Goal: Find contact information: Find contact information

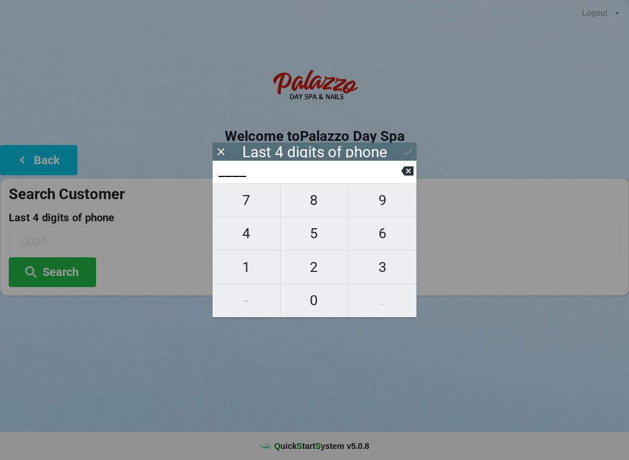
click at [244, 229] on span "4" at bounding box center [246, 233] width 68 height 24
type input "4___"
click at [305, 292] on span "0" at bounding box center [315, 300] width 68 height 24
type input "40__"
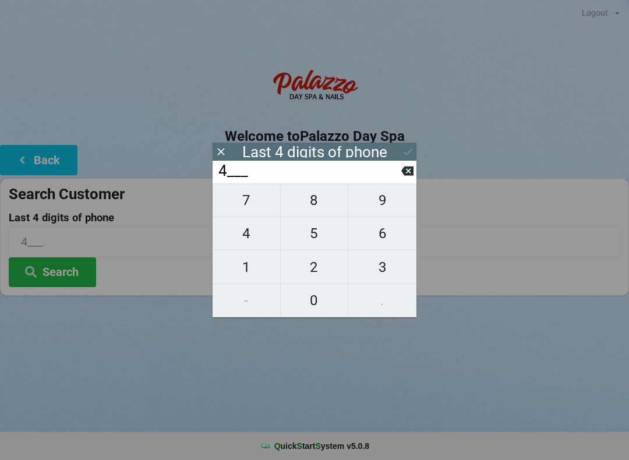
type input "40__"
click at [249, 180] on input "40__" at bounding box center [309, 171] width 184 height 19
click at [243, 199] on span "7" at bounding box center [246, 200] width 68 height 24
type input "407_"
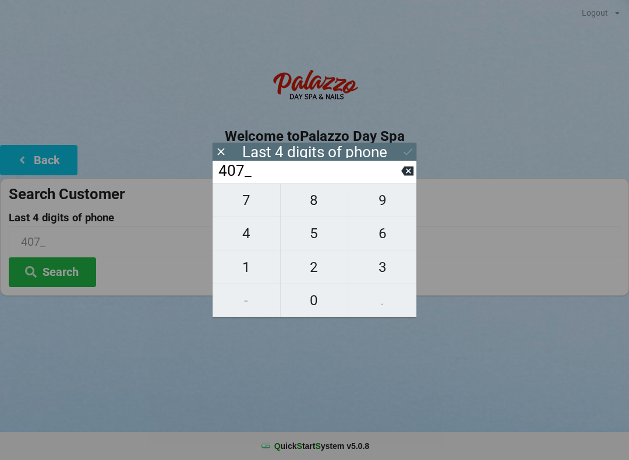
click at [250, 237] on span "4" at bounding box center [246, 233] width 68 height 24
type input "4074"
click at [319, 204] on div "7 8 9 4 5 6 1 2 3 - 0 ." at bounding box center [314, 250] width 204 height 134
click at [407, 169] on icon at bounding box center [407, 171] width 12 height 12
click at [402, 171] on icon at bounding box center [407, 171] width 12 height 12
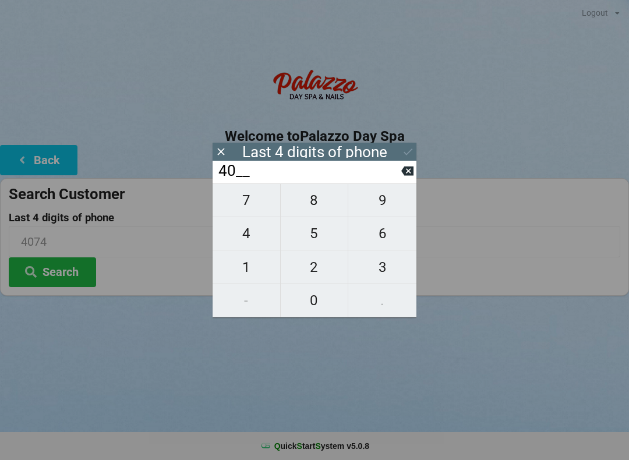
click at [398, 171] on input "40__" at bounding box center [309, 171] width 184 height 19
click at [399, 173] on input "40__" at bounding box center [309, 171] width 184 height 19
click at [405, 176] on icon at bounding box center [407, 170] width 12 height 9
click at [408, 179] on button at bounding box center [407, 171] width 12 height 16
type input "____"
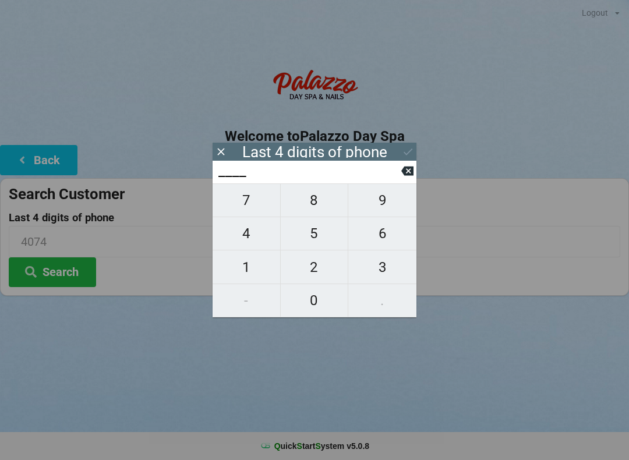
click at [399, 179] on input "____" at bounding box center [309, 171] width 184 height 19
click at [316, 201] on span "8" at bounding box center [315, 200] width 68 height 24
type input "8___"
click at [242, 274] on span "1" at bounding box center [246, 267] width 68 height 24
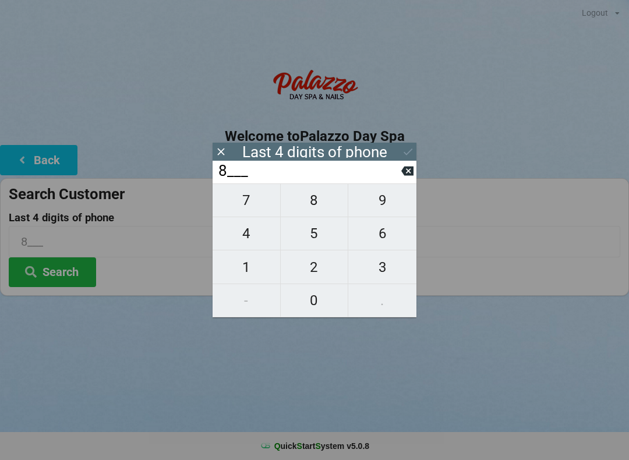
type input "81__"
click at [253, 205] on span "7" at bounding box center [246, 200] width 68 height 24
type input "817_"
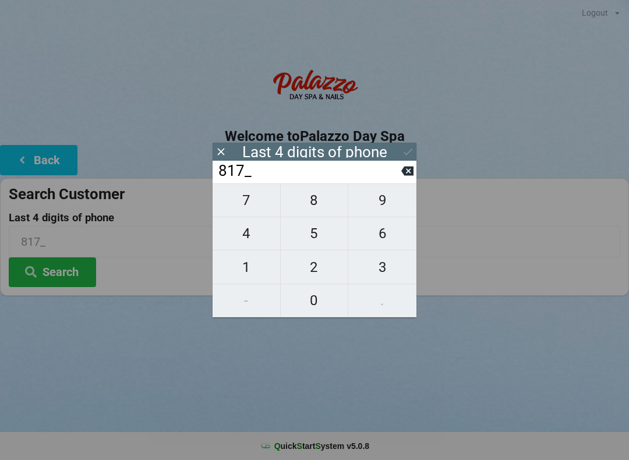
click at [250, 231] on span "4" at bounding box center [246, 233] width 68 height 24
type input "8174"
click at [81, 340] on div "Logout Logout Sign-In Welcome to Palazzo Day Spa Back Search Customer Last 4 di…" at bounding box center [314, 230] width 629 height 460
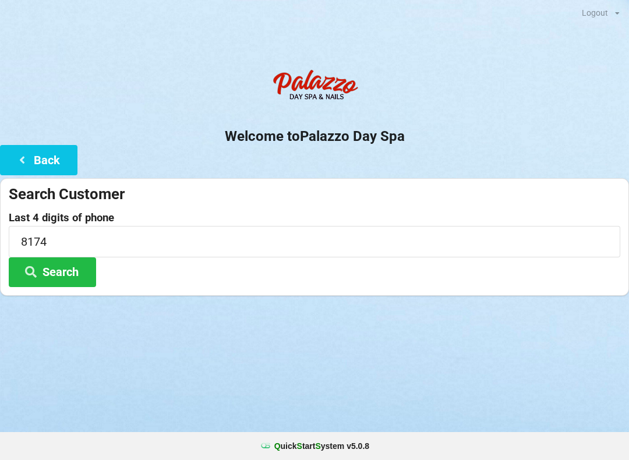
click at [65, 270] on button "Search" at bounding box center [52, 272] width 87 height 30
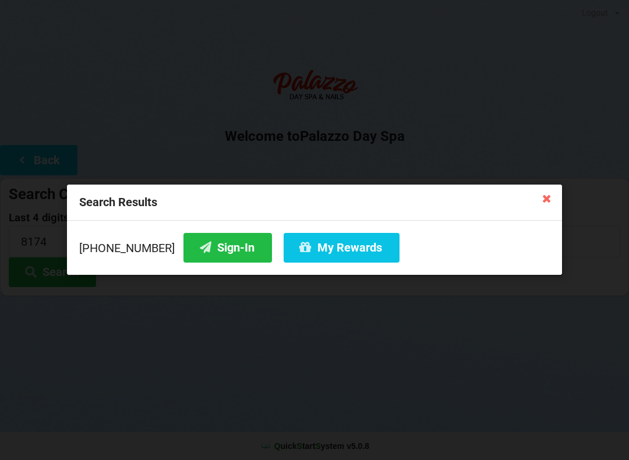
click at [196, 240] on button "Sign-In" at bounding box center [227, 248] width 88 height 30
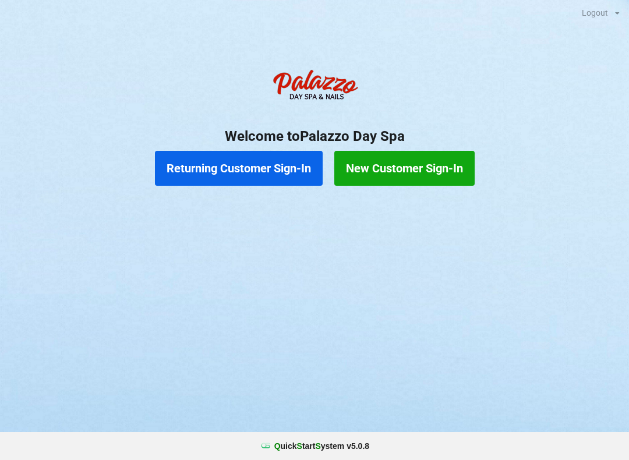
click at [422, 172] on button "New Customer Sign-In" at bounding box center [404, 168] width 140 height 35
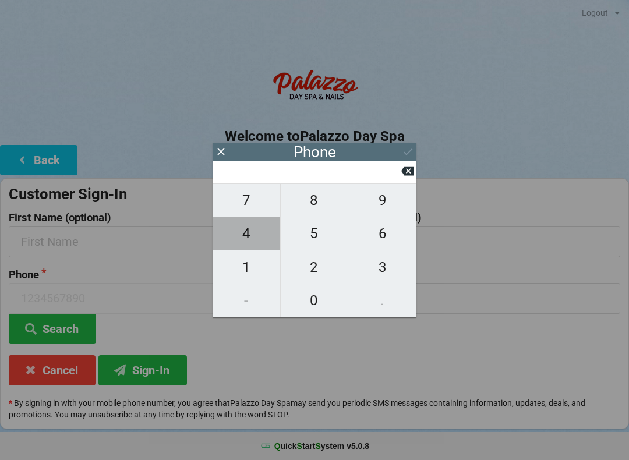
click at [257, 237] on span "4" at bounding box center [246, 233] width 68 height 24
type input "4"
click at [313, 307] on span "0" at bounding box center [315, 300] width 68 height 24
type input "40"
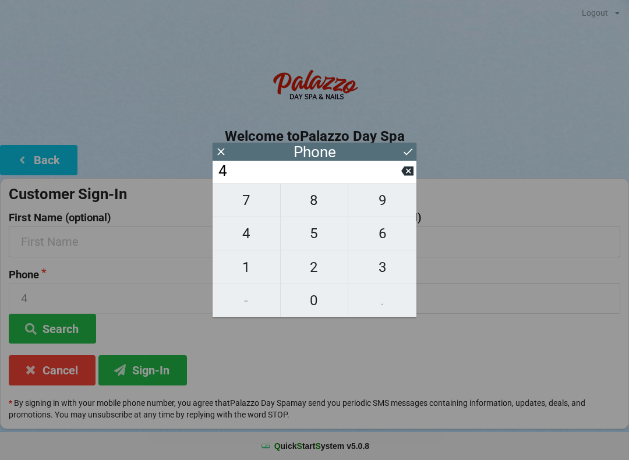
type input "40"
click at [246, 199] on span "7" at bounding box center [246, 200] width 68 height 24
type input "407"
click at [329, 202] on span "8" at bounding box center [315, 200] width 68 height 24
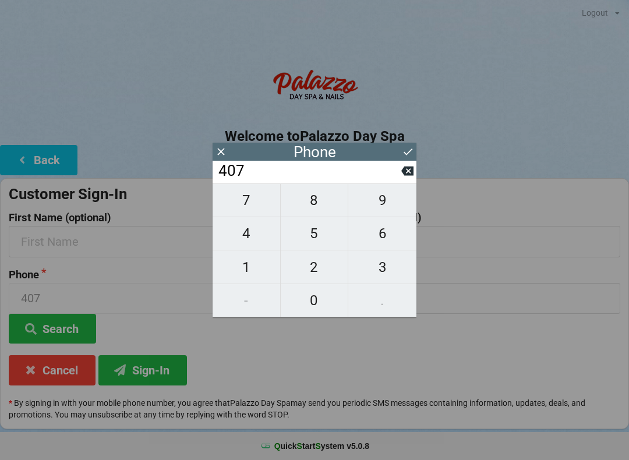
type input "4078"
click at [325, 311] on span "0" at bounding box center [315, 300] width 68 height 24
type input "40780"
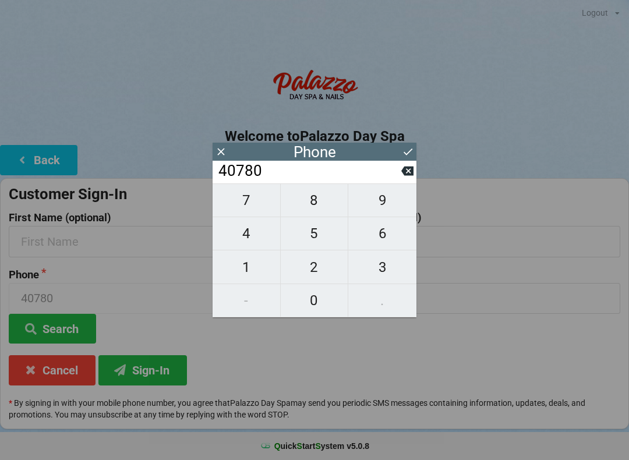
click at [327, 208] on span "8" at bounding box center [315, 200] width 68 height 24
type input "407808"
click at [260, 205] on span "7" at bounding box center [246, 200] width 68 height 24
type input "4078087"
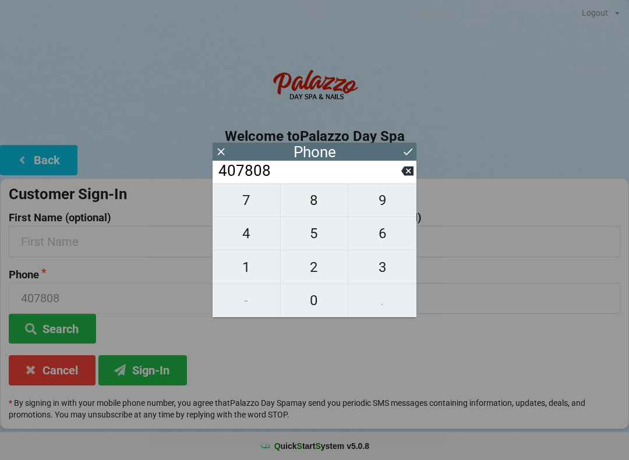
type input "4078087"
click at [261, 265] on span "1" at bounding box center [246, 267] width 68 height 24
type input "40780871"
click at [259, 193] on button "7" at bounding box center [246, 200] width 68 height 34
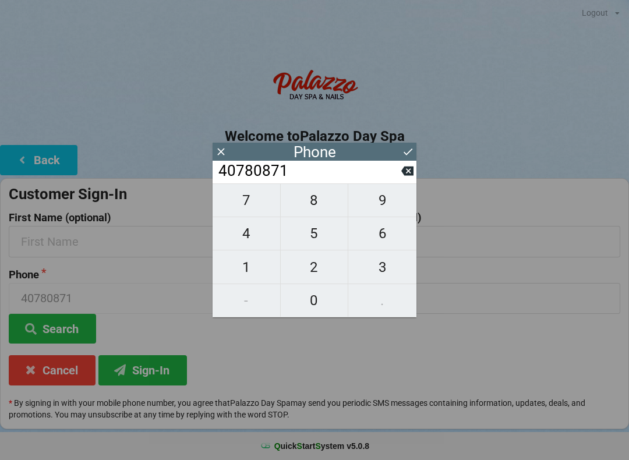
type input "407808717"
click at [257, 271] on span "1" at bounding box center [246, 267] width 68 height 24
type input "4078087171"
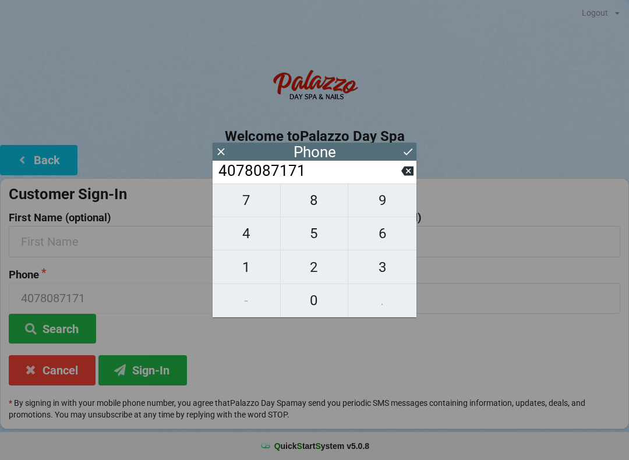
click at [409, 147] on icon at bounding box center [408, 152] width 12 height 12
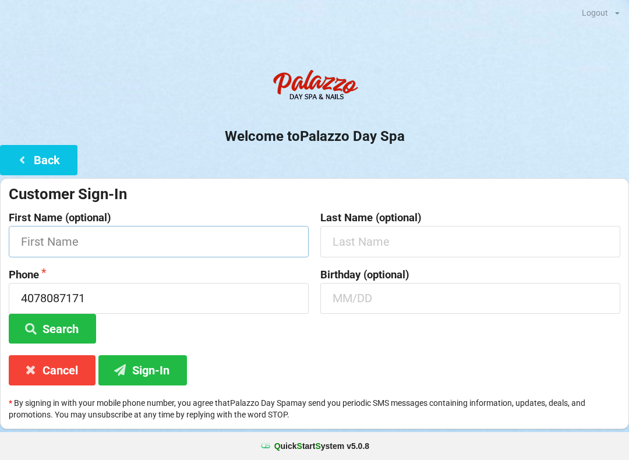
click at [100, 250] on input "text" at bounding box center [159, 241] width 300 height 31
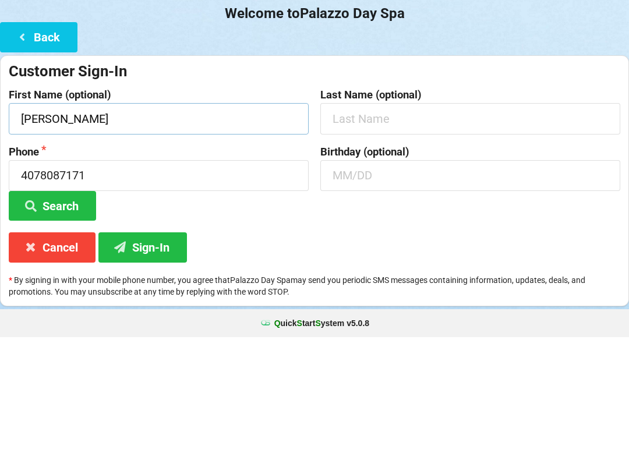
type input "[PERSON_NAME]"
click at [381, 226] on input "text" at bounding box center [470, 241] width 300 height 31
type input "Furia"
click at [388, 283] on input "text" at bounding box center [470, 298] width 300 height 31
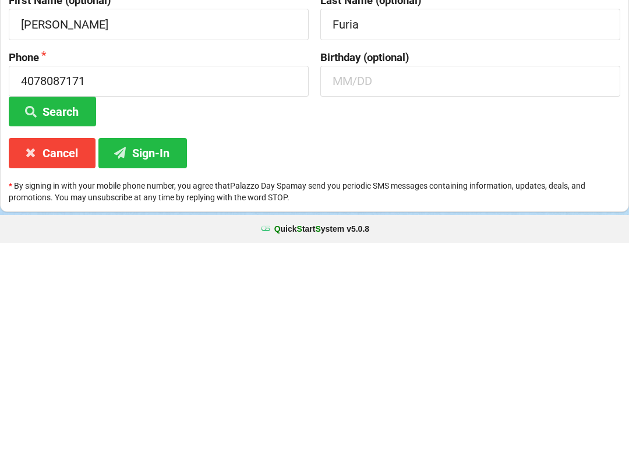
click at [150, 355] on button "Sign-In" at bounding box center [142, 370] width 88 height 30
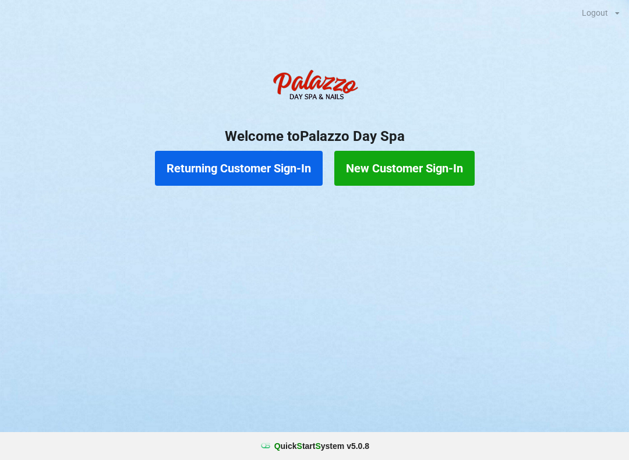
click at [413, 154] on button "New Customer Sign-In" at bounding box center [404, 168] width 140 height 35
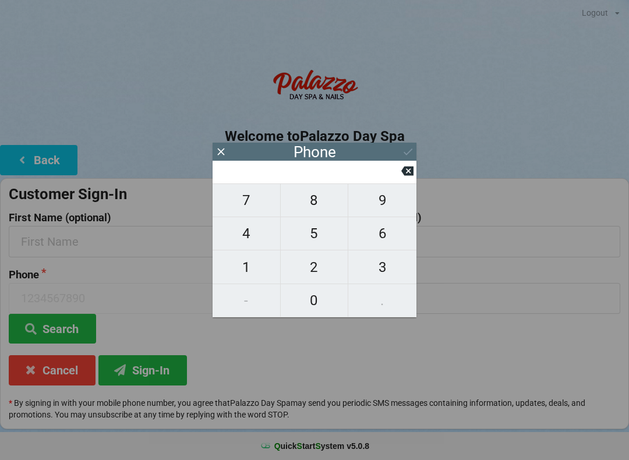
click at [242, 240] on span "4" at bounding box center [246, 233] width 68 height 24
type input "4"
click at [309, 303] on span "0" at bounding box center [315, 300] width 68 height 24
type input "40"
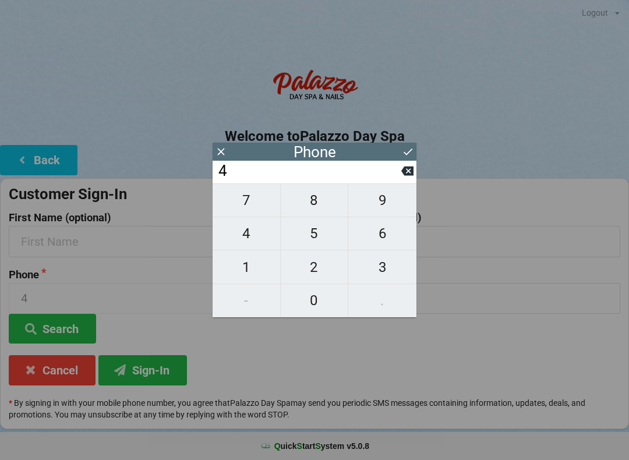
type input "40"
click at [242, 209] on span "7" at bounding box center [246, 200] width 68 height 24
type input "407"
click at [310, 232] on span "5" at bounding box center [315, 233] width 68 height 24
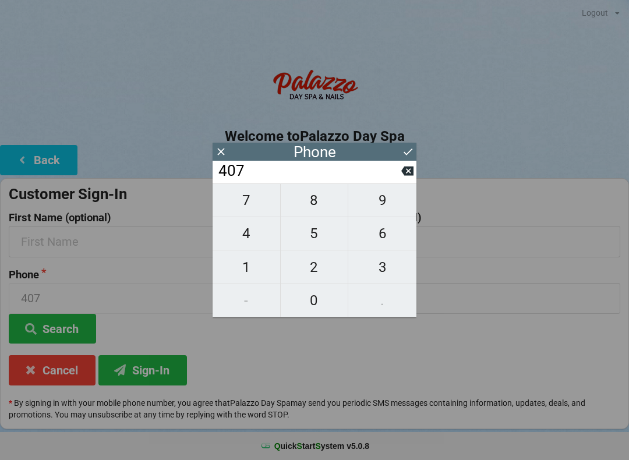
type input "4075"
click at [248, 269] on span "1" at bounding box center [246, 267] width 68 height 24
type input "40751"
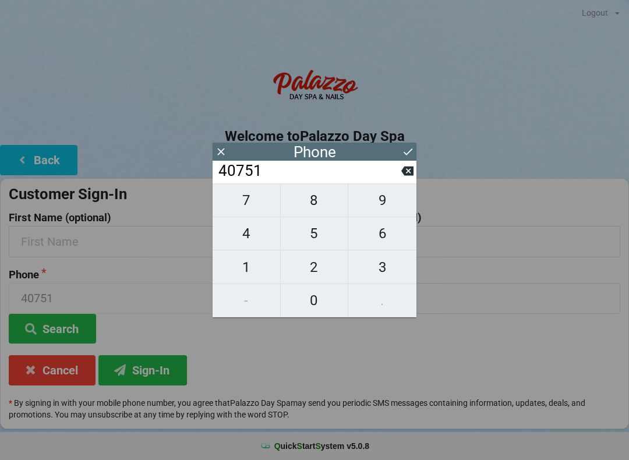
click at [372, 212] on span "9" at bounding box center [382, 200] width 68 height 24
type input "407519"
click at [312, 303] on span "0" at bounding box center [315, 300] width 68 height 24
type input "4075190"
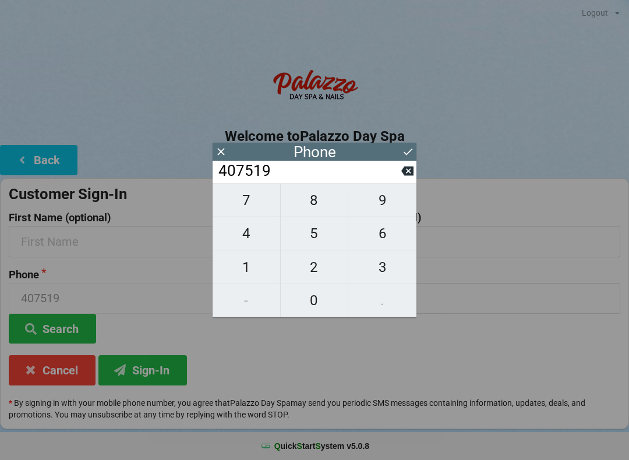
type input "4075190"
click at [308, 267] on span "2" at bounding box center [315, 267] width 68 height 24
type input "40751902"
click at [311, 269] on span "2" at bounding box center [315, 267] width 68 height 24
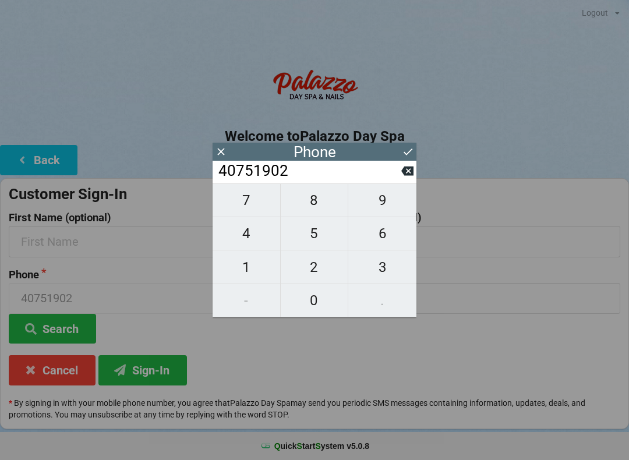
type input "407519022"
click at [244, 207] on span "7" at bounding box center [246, 200] width 68 height 24
type input "4075190227"
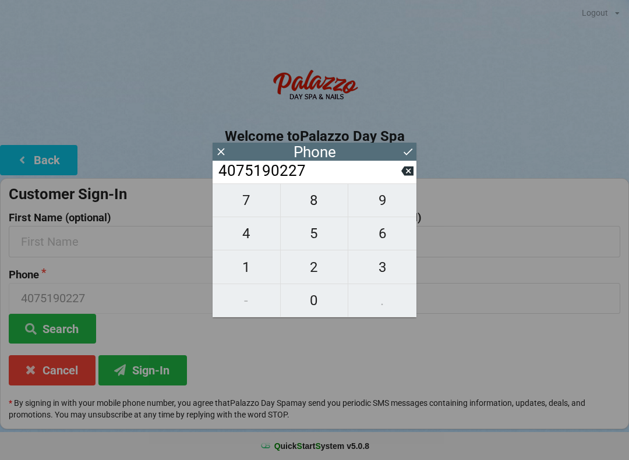
click at [405, 158] on button at bounding box center [408, 152] width 12 height 16
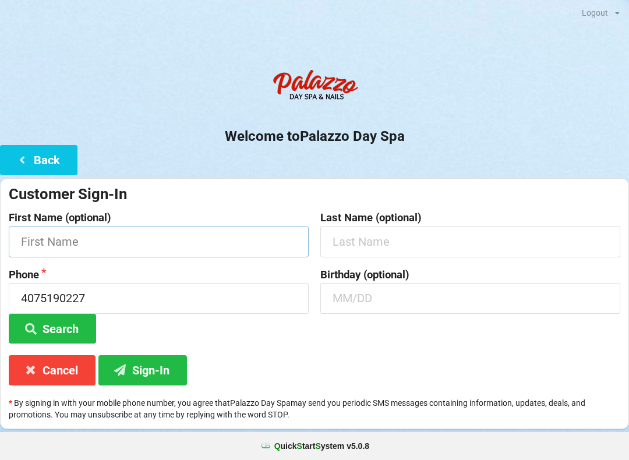
click at [53, 243] on input "text" at bounding box center [159, 241] width 300 height 31
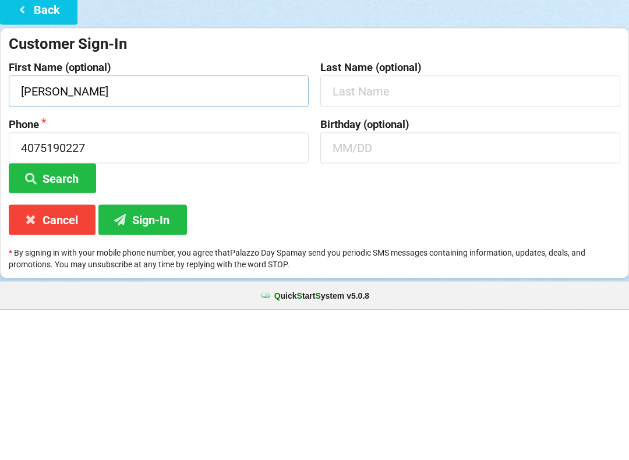
type input "[PERSON_NAME]"
click at [354, 226] on input "text" at bounding box center [470, 241] width 300 height 31
type input "R"
click at [361, 283] on input "text" at bounding box center [470, 298] width 300 height 31
type input "0"
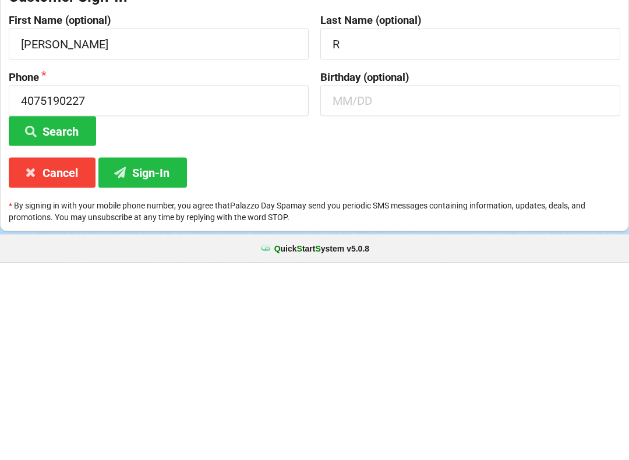
click at [145, 355] on button "Sign-In" at bounding box center [142, 370] width 88 height 30
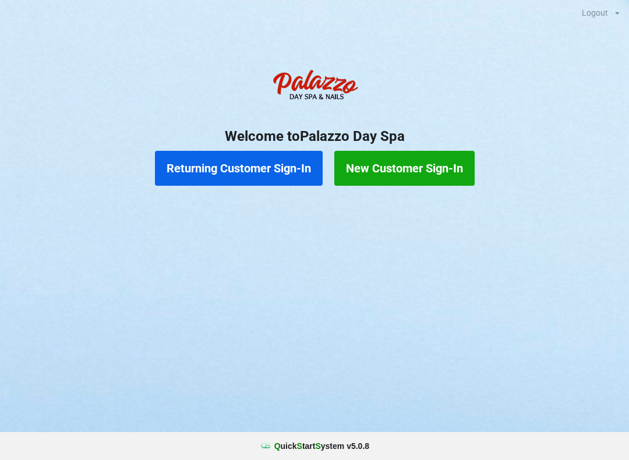
click at [427, 164] on button "New Customer Sign-In" at bounding box center [404, 168] width 140 height 35
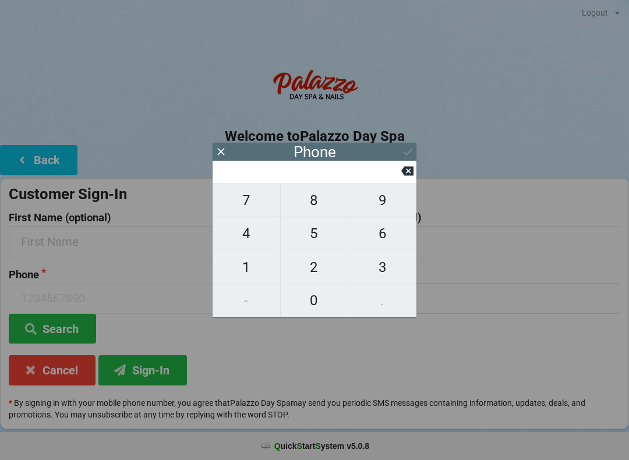
click at [384, 261] on span "3" at bounding box center [382, 267] width 68 height 24
type input "3"
click at [317, 268] on span "2" at bounding box center [315, 267] width 68 height 24
type input "32"
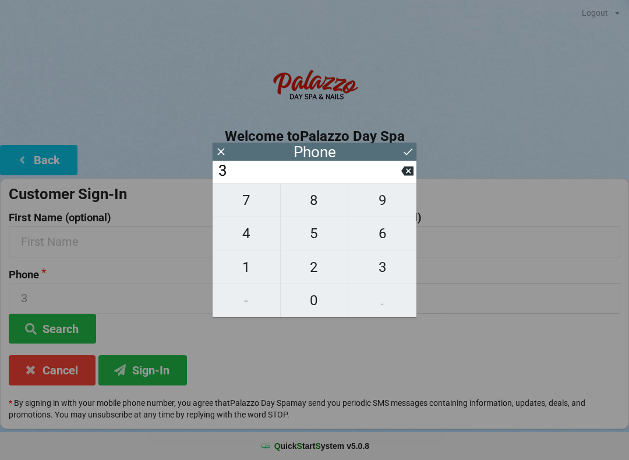
type input "32"
click at [241, 272] on span "1" at bounding box center [246, 267] width 68 height 24
type input "321"
click at [327, 203] on span "8" at bounding box center [315, 200] width 68 height 24
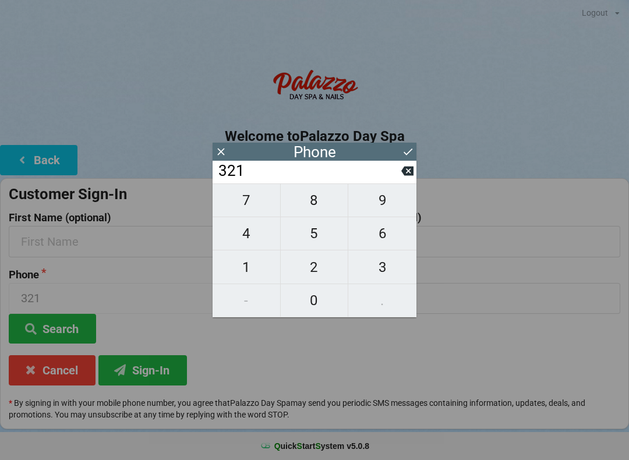
type input "3218"
click at [407, 176] on icon at bounding box center [407, 171] width 12 height 12
click at [321, 267] on span "2" at bounding box center [315, 267] width 68 height 24
type input "3212"
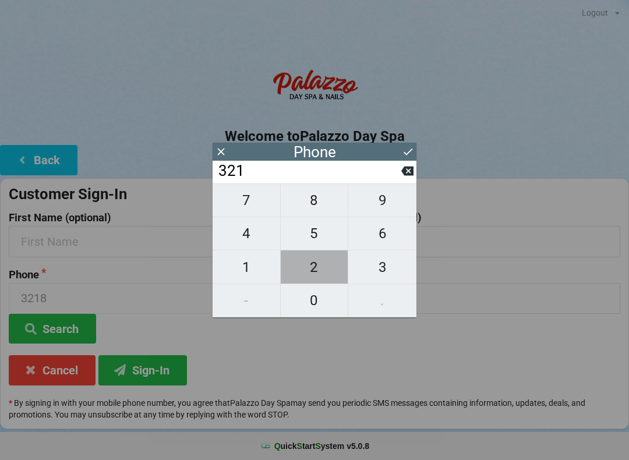
type input "3212"
click at [250, 202] on span "7" at bounding box center [246, 200] width 68 height 24
type input "32127"
click at [403, 204] on span "9" at bounding box center [382, 200] width 68 height 24
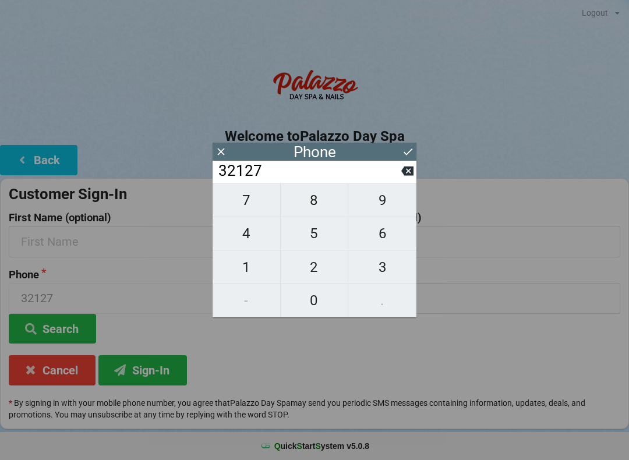
type input "321279"
click at [322, 263] on span "2" at bounding box center [315, 267] width 68 height 24
type input "3212792"
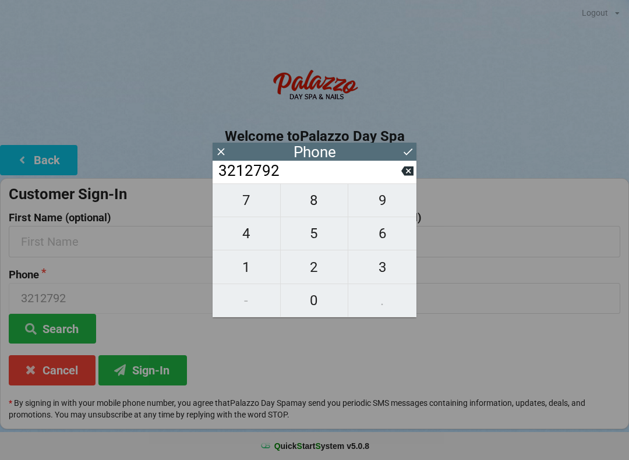
click at [320, 198] on span "8" at bounding box center [315, 200] width 68 height 24
type input "32127928"
click at [392, 265] on span "3" at bounding box center [382, 267] width 68 height 24
type input "321279283"
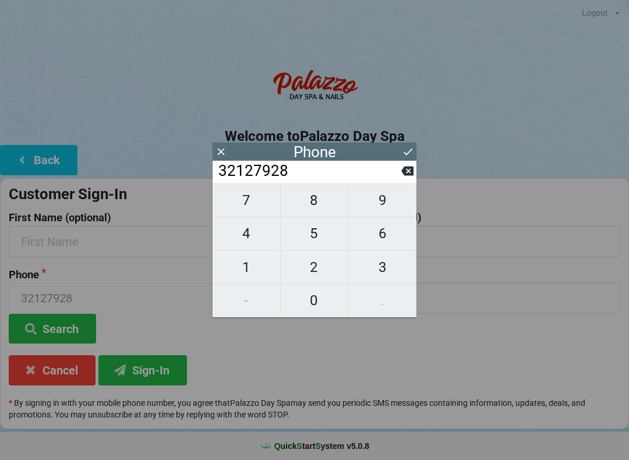
type input "321279283"
click at [405, 175] on icon at bounding box center [407, 170] width 12 height 9
click at [379, 202] on span "9" at bounding box center [382, 200] width 68 height 24
type input "321279289"
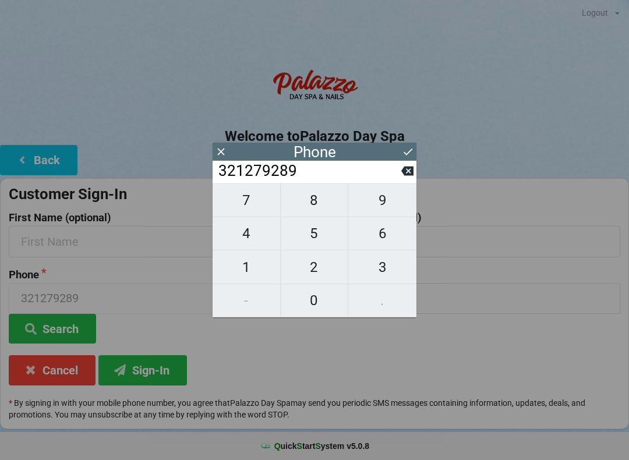
click at [320, 240] on span "5" at bounding box center [315, 233] width 68 height 24
type input "3212792895"
click at [410, 150] on icon at bounding box center [408, 152] width 12 height 12
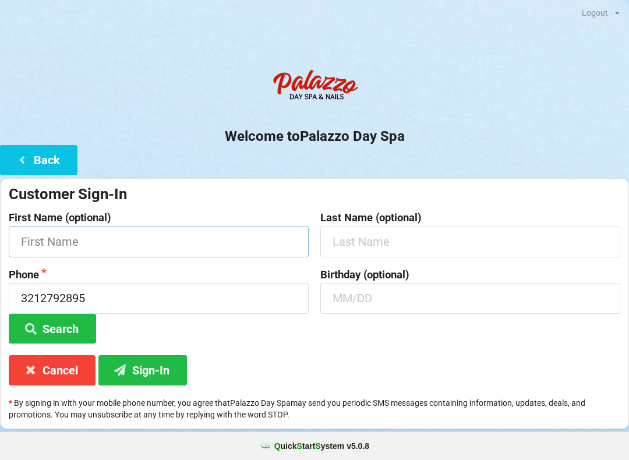
click at [140, 240] on input "text" at bounding box center [159, 241] width 300 height 31
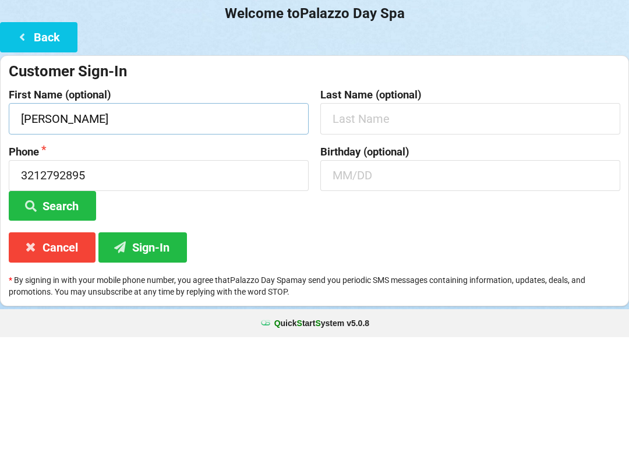
type input "[PERSON_NAME]"
click at [52, 314] on button "Search" at bounding box center [52, 329] width 87 height 30
click at [67, 314] on button "Search" at bounding box center [52, 329] width 87 height 30
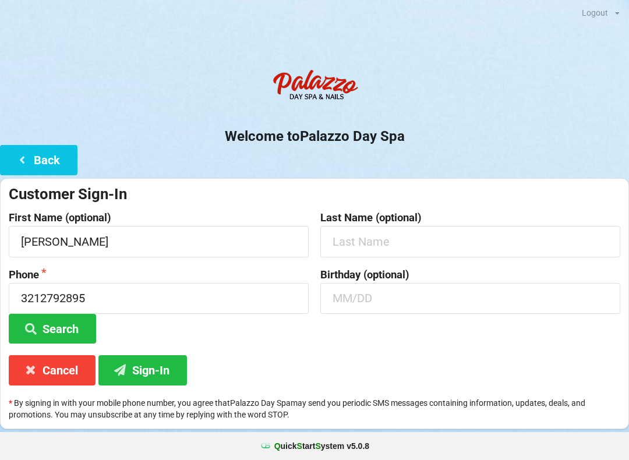
click at [153, 370] on button "Sign-In" at bounding box center [142, 370] width 88 height 30
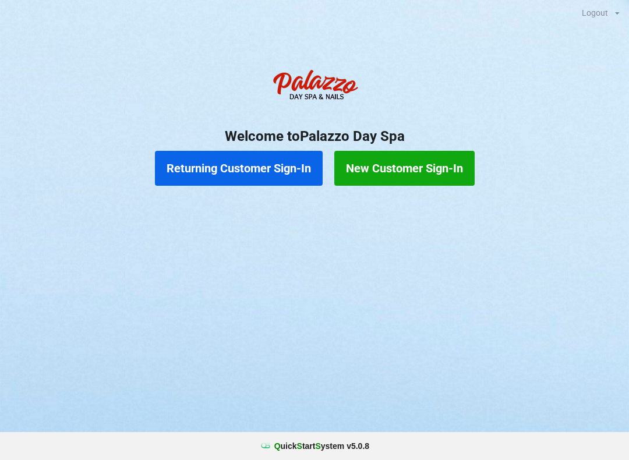
click at [262, 157] on button "Returning Customer Sign-In" at bounding box center [239, 168] width 168 height 35
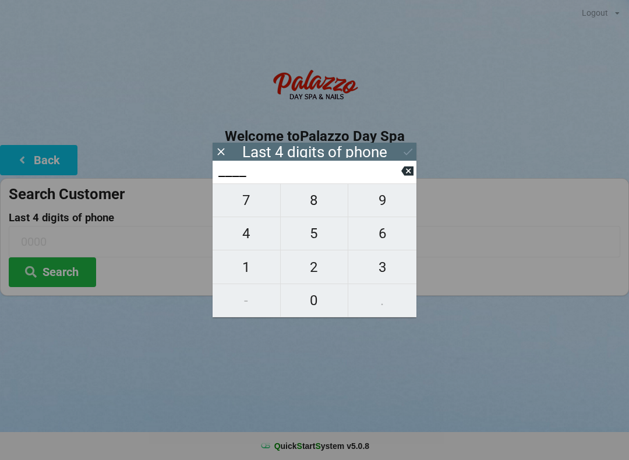
click at [244, 207] on span "7" at bounding box center [246, 200] width 68 height 24
type input "7___"
click at [246, 206] on span "7" at bounding box center [246, 200] width 68 height 24
type input "77__"
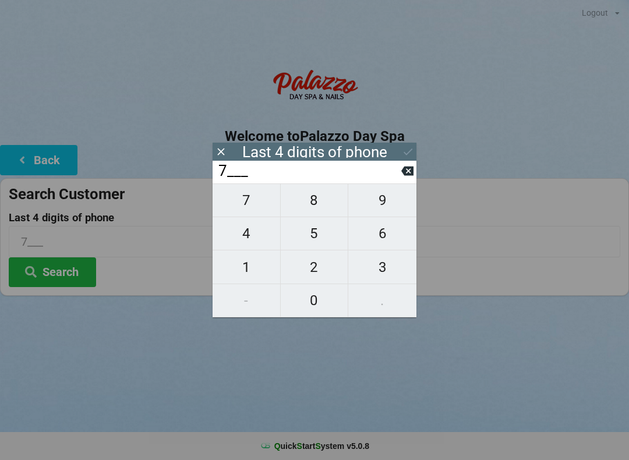
type input "77__"
click at [378, 201] on span "9" at bounding box center [382, 200] width 68 height 24
type input "779_"
click at [248, 239] on span "4" at bounding box center [246, 233] width 68 height 24
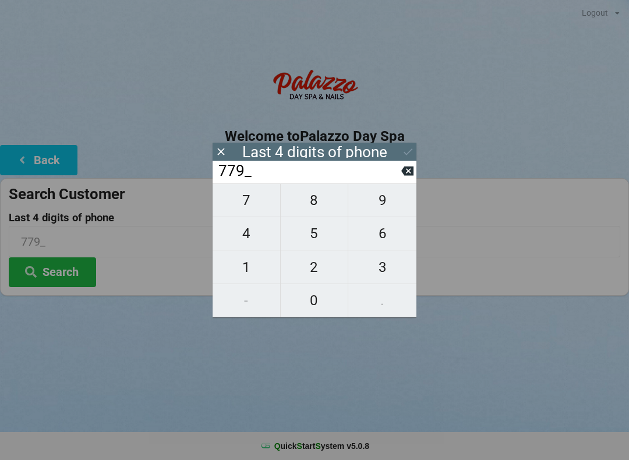
type input "7794"
click at [72, 271] on button "Search" at bounding box center [52, 272] width 87 height 30
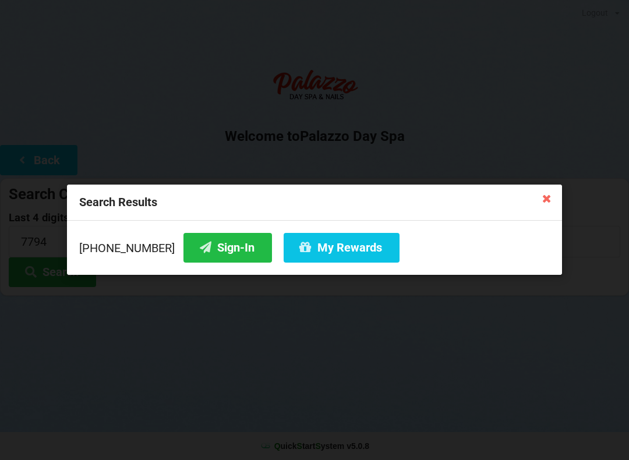
click at [217, 245] on button "Sign-In" at bounding box center [227, 248] width 88 height 30
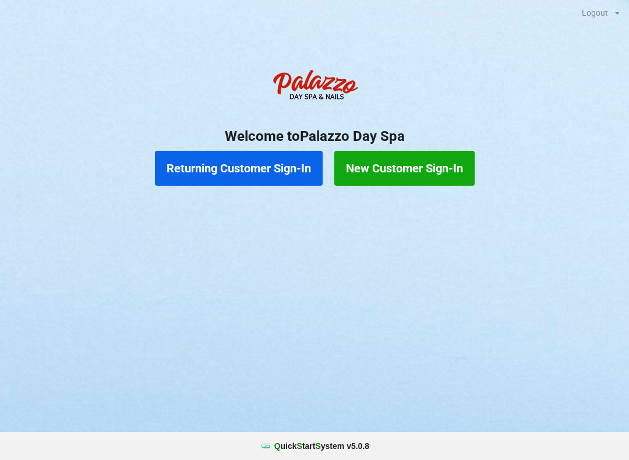
click at [257, 164] on button "Returning Customer Sign-In" at bounding box center [239, 168] width 168 height 35
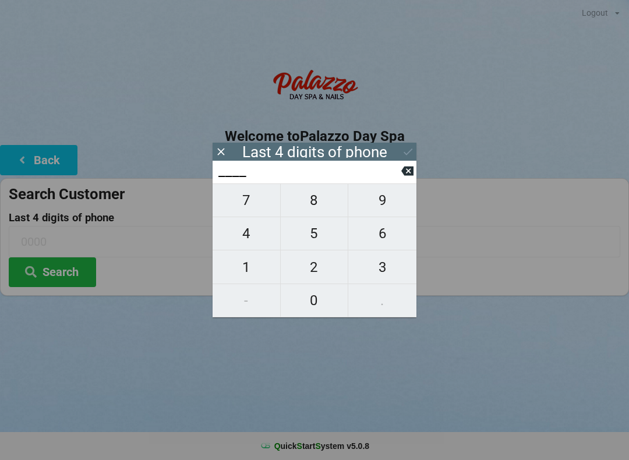
click at [246, 239] on span "4" at bounding box center [246, 233] width 68 height 24
type input "4___"
click at [251, 209] on span "7" at bounding box center [246, 200] width 68 height 24
type input "47__"
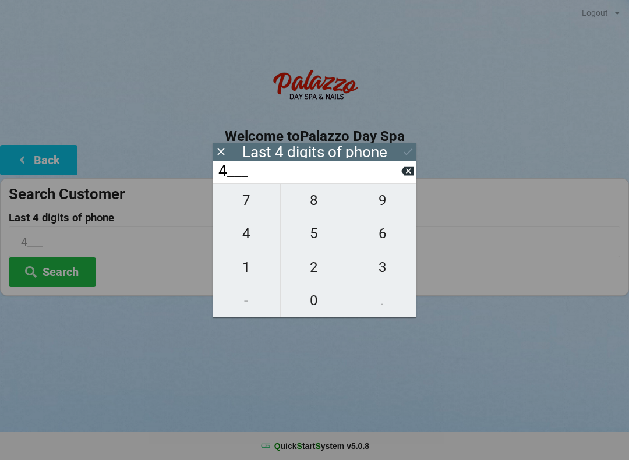
type input "47__"
click at [253, 240] on span "4" at bounding box center [246, 233] width 68 height 24
type input "474_"
click at [250, 242] on span "4" at bounding box center [246, 233] width 68 height 24
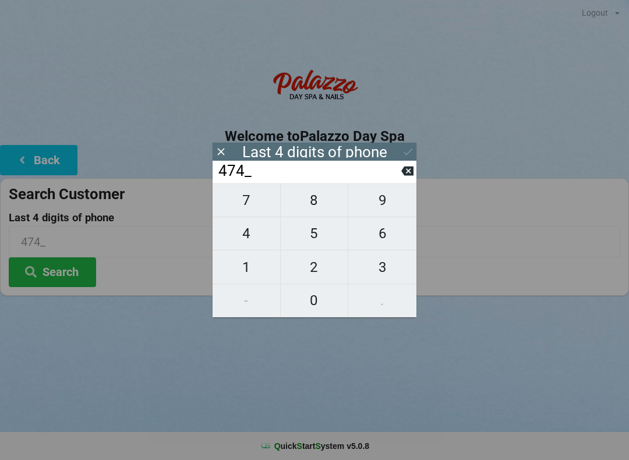
type input "4744"
click at [70, 274] on button "Search" at bounding box center [52, 272] width 87 height 30
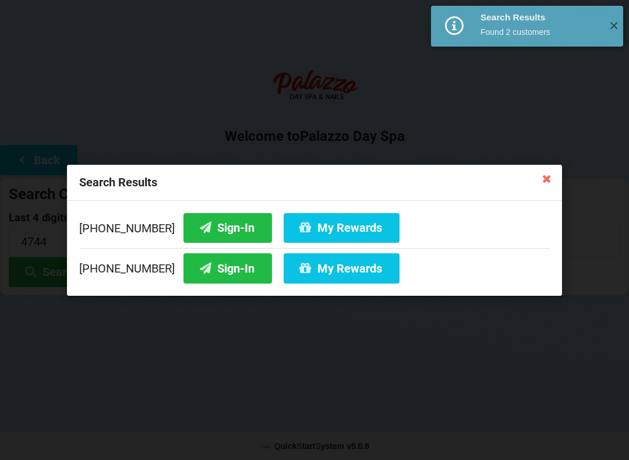
click at [199, 228] on button "Sign-In" at bounding box center [227, 227] width 88 height 30
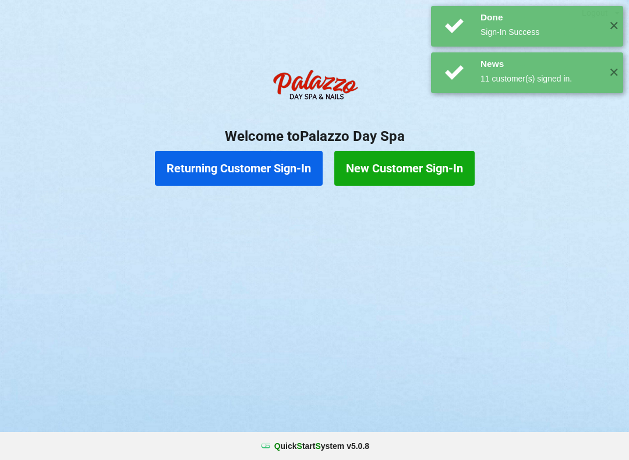
click at [268, 164] on button "Returning Customer Sign-In" at bounding box center [239, 168] width 168 height 35
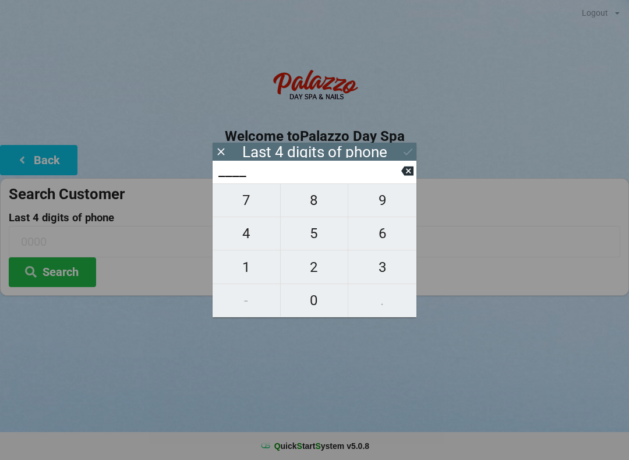
click at [243, 206] on span "7" at bounding box center [246, 200] width 68 height 24
type input "7___"
click at [244, 205] on span "7" at bounding box center [246, 200] width 68 height 24
type input "77__"
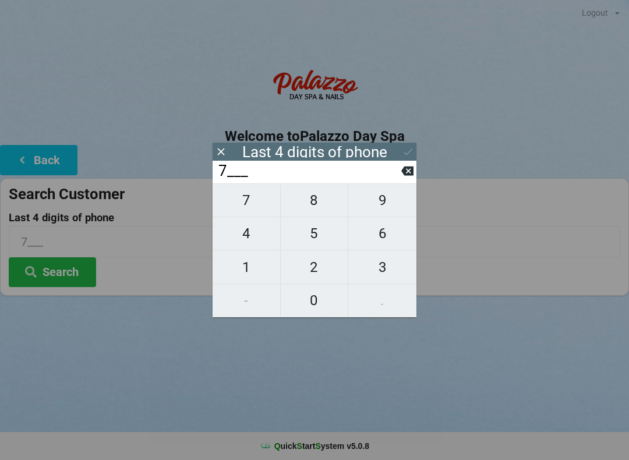
type input "77__"
click at [377, 204] on span "9" at bounding box center [382, 200] width 68 height 24
type input "779_"
click at [247, 241] on span "4" at bounding box center [246, 233] width 68 height 24
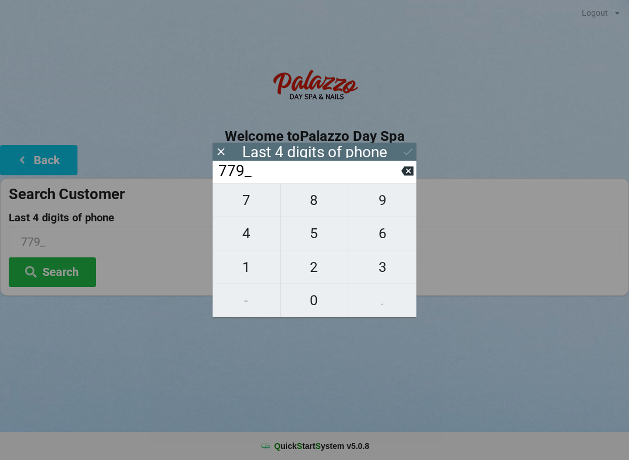
type input "7794"
click at [68, 275] on button "Search" at bounding box center [52, 272] width 87 height 30
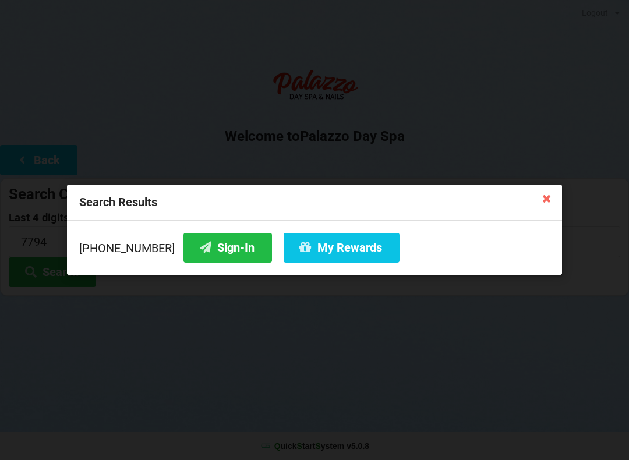
click at [339, 251] on button "My Rewards" at bounding box center [341, 248] width 116 height 30
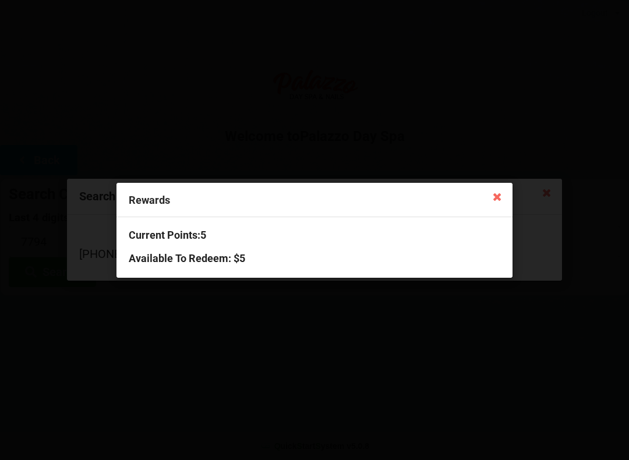
click at [500, 199] on icon at bounding box center [497, 196] width 19 height 19
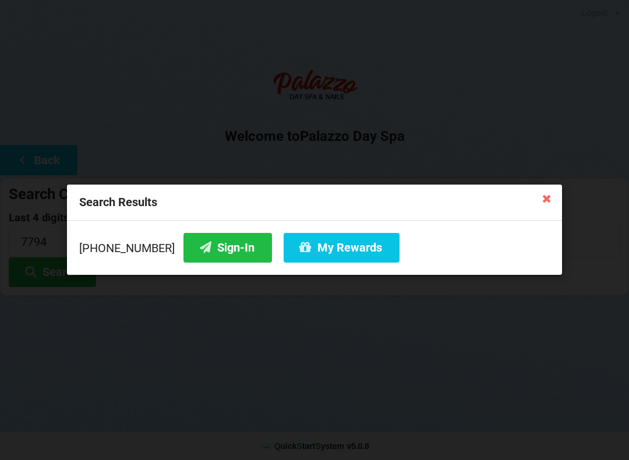
click at [544, 205] on icon at bounding box center [546, 198] width 19 height 19
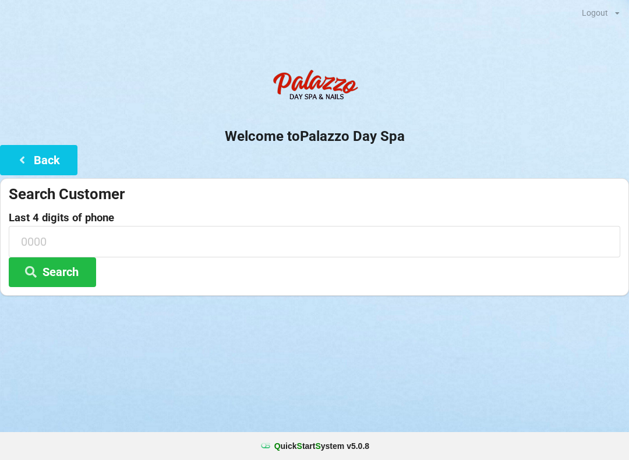
click at [71, 240] on input at bounding box center [314, 241] width 611 height 31
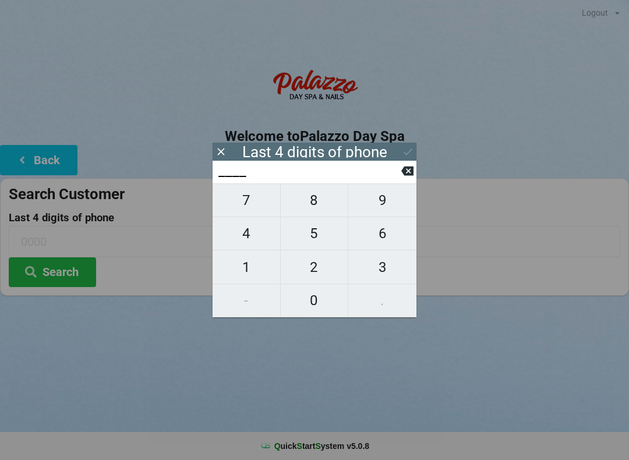
click at [248, 237] on span "4" at bounding box center [246, 233] width 68 height 24
type input "4___"
click at [245, 208] on span "7" at bounding box center [246, 200] width 68 height 24
type input "47__"
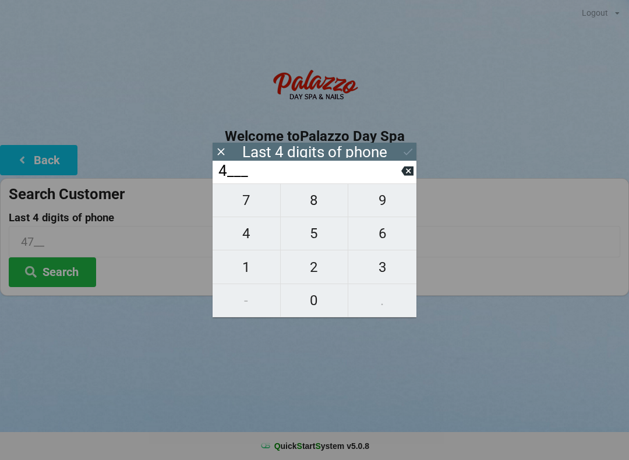
type input "47__"
click at [245, 237] on span "4" at bounding box center [246, 233] width 68 height 24
type input "474_"
click at [244, 237] on span "4" at bounding box center [246, 233] width 68 height 24
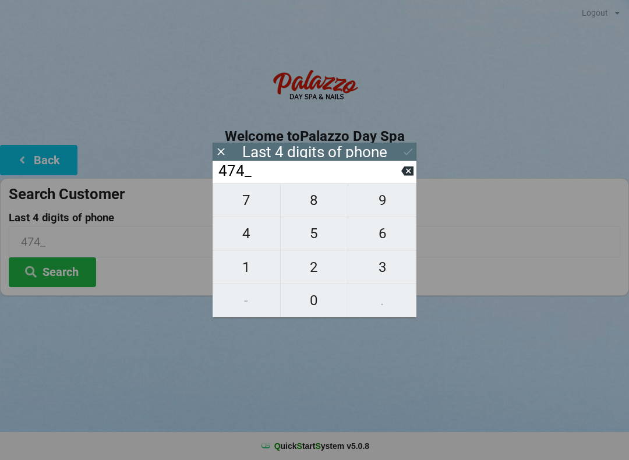
type input "4744"
click at [78, 272] on button "Search" at bounding box center [52, 272] width 87 height 30
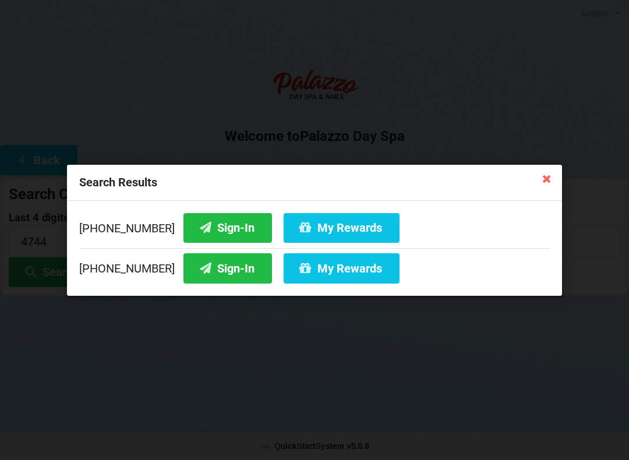
click at [315, 222] on button "My Rewards" at bounding box center [341, 227] width 116 height 30
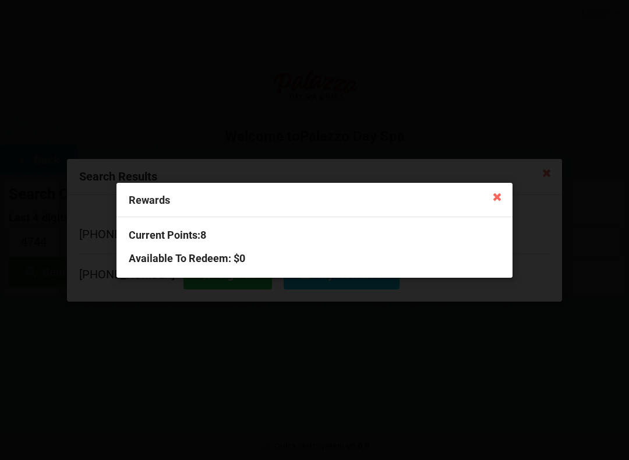
click at [495, 196] on icon at bounding box center [497, 196] width 19 height 19
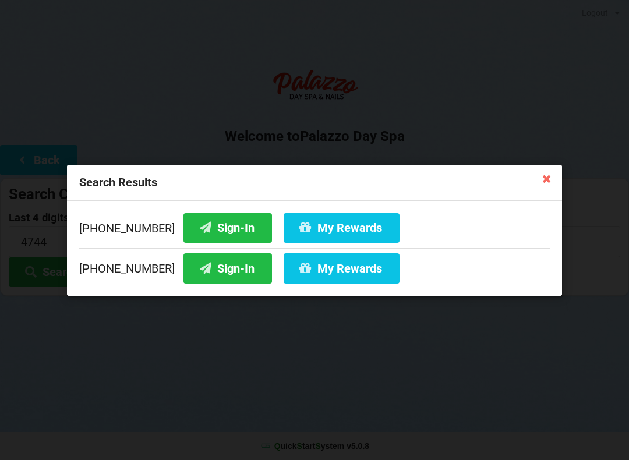
click at [490, 117] on div "Search Results [PHONE_NUMBER] Sign-In My Rewards [PHONE_NUMBER] Sign-In My Rewa…" at bounding box center [314, 230] width 629 height 460
